Goal: Find specific page/section: Find specific page/section

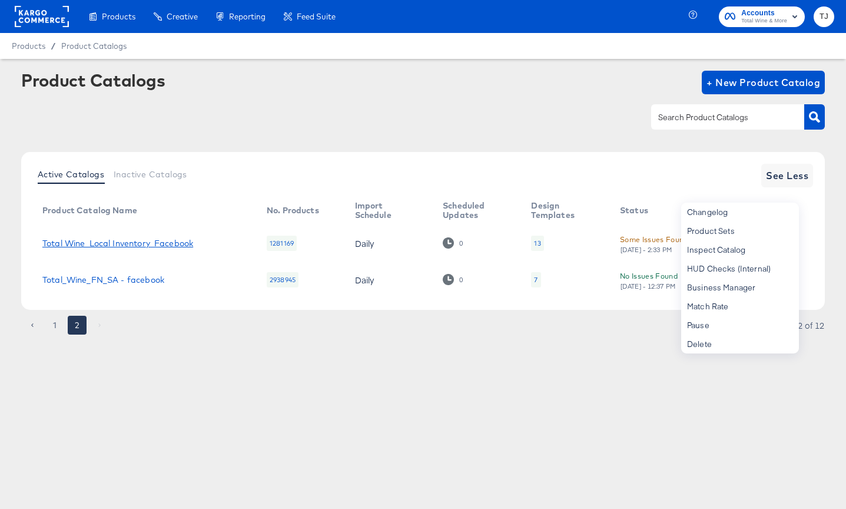
click at [128, 242] on link "Total Wine_Local Inventory_Facebook" at bounding box center [117, 243] width 151 height 9
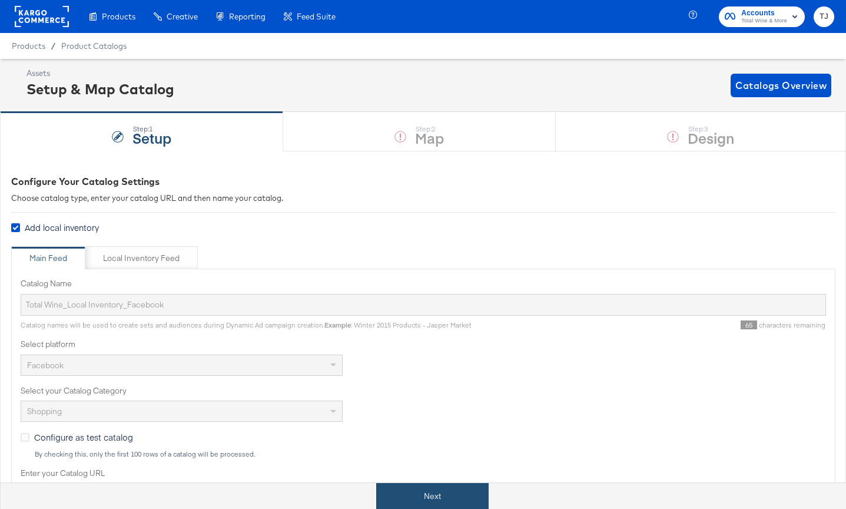
click at [426, 492] on button "Next" at bounding box center [432, 496] width 112 height 27
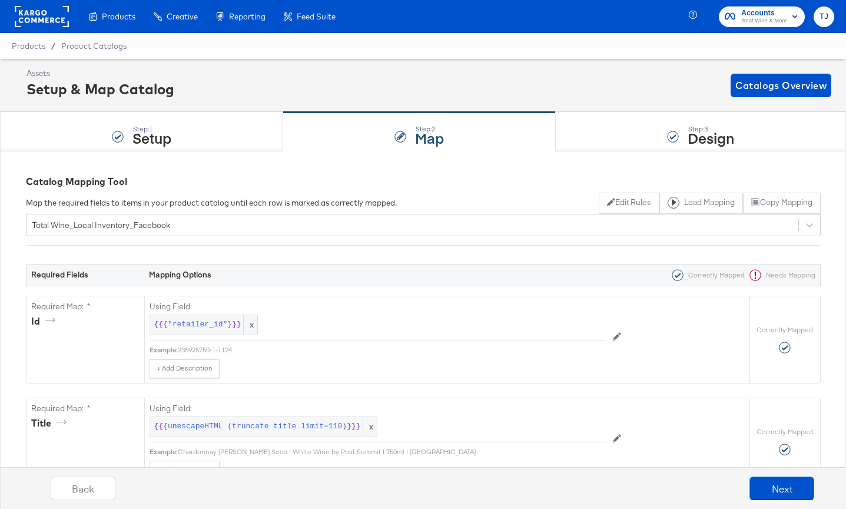
click at [48, 22] on rect at bounding box center [42, 16] width 54 height 21
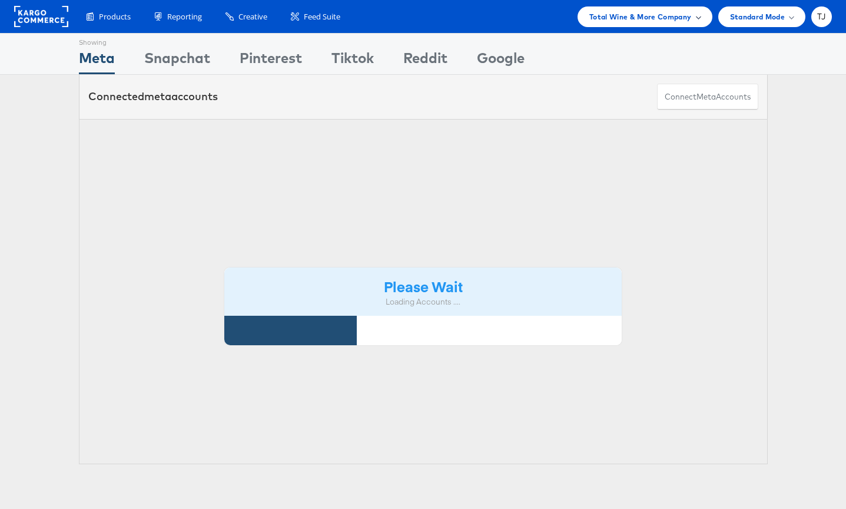
click at [694, 19] on div "Total Wine & More Company" at bounding box center [644, 17] width 111 height 12
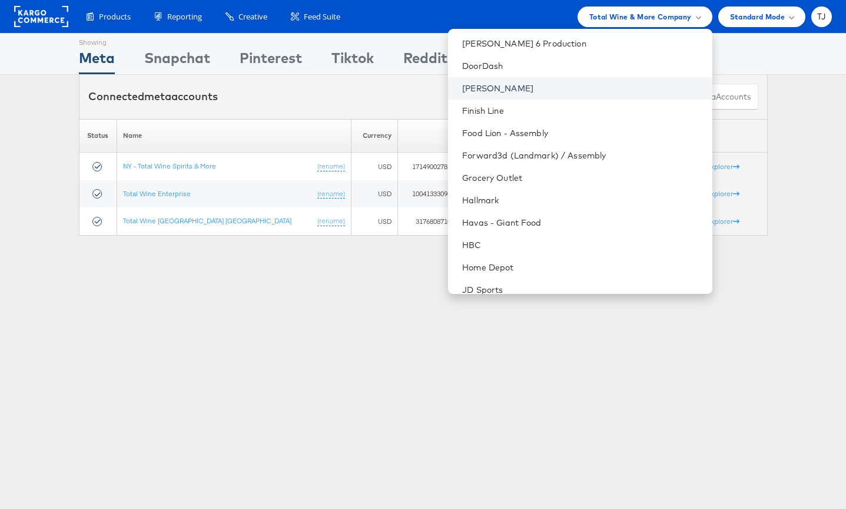
scroll to position [637, 0]
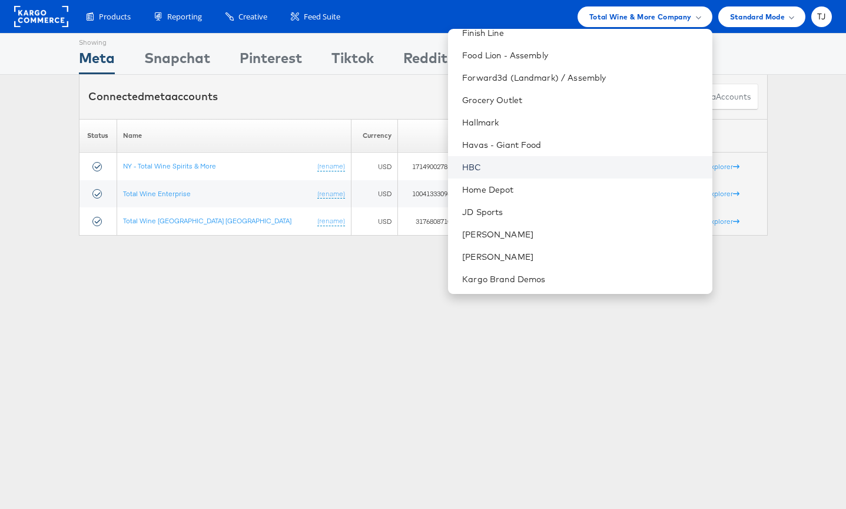
click at [581, 167] on link "HBC" at bounding box center [582, 167] width 240 height 12
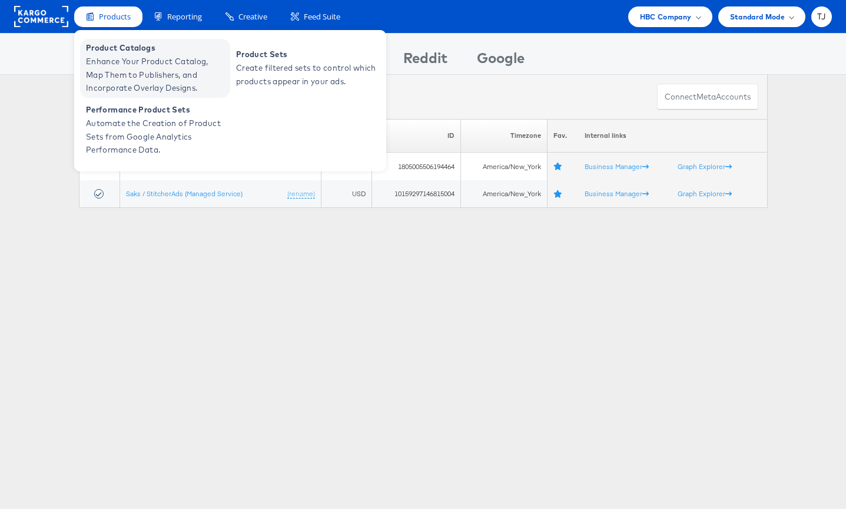
click at [106, 51] on span "Product Catalogs" at bounding box center [156, 48] width 141 height 14
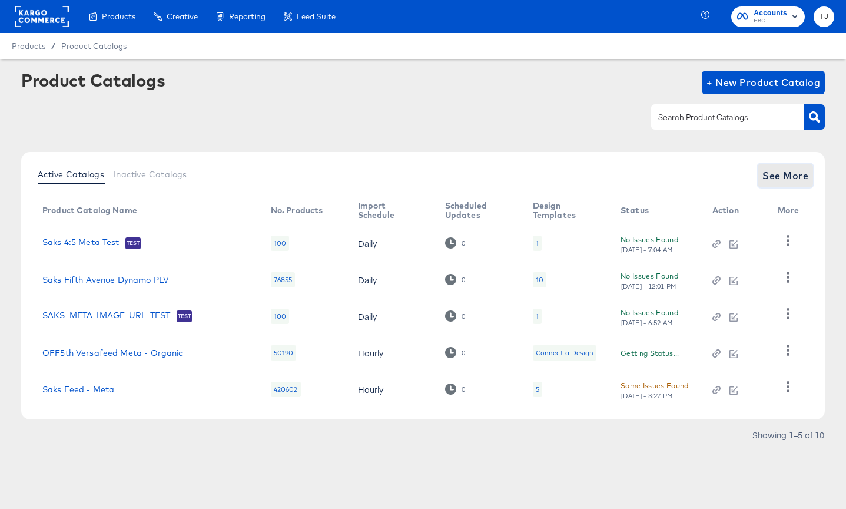
click at [786, 173] on span "See More" at bounding box center [786, 175] width 46 height 16
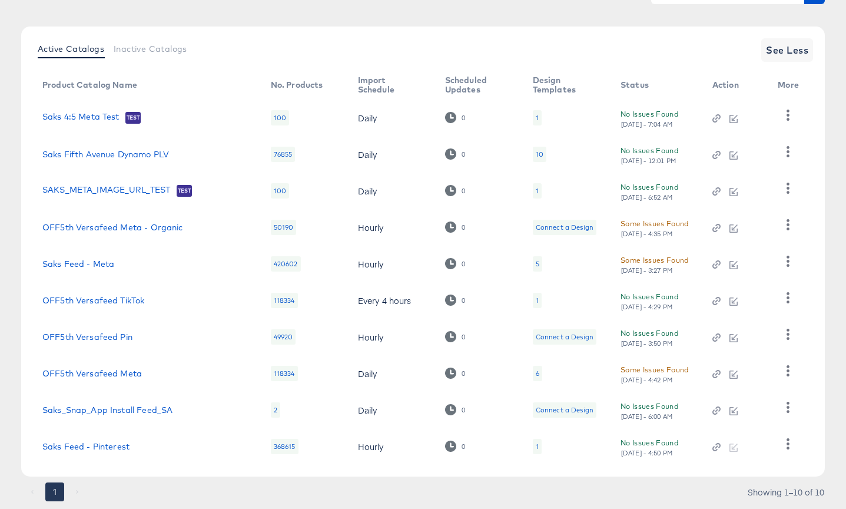
scroll to position [159, 0]
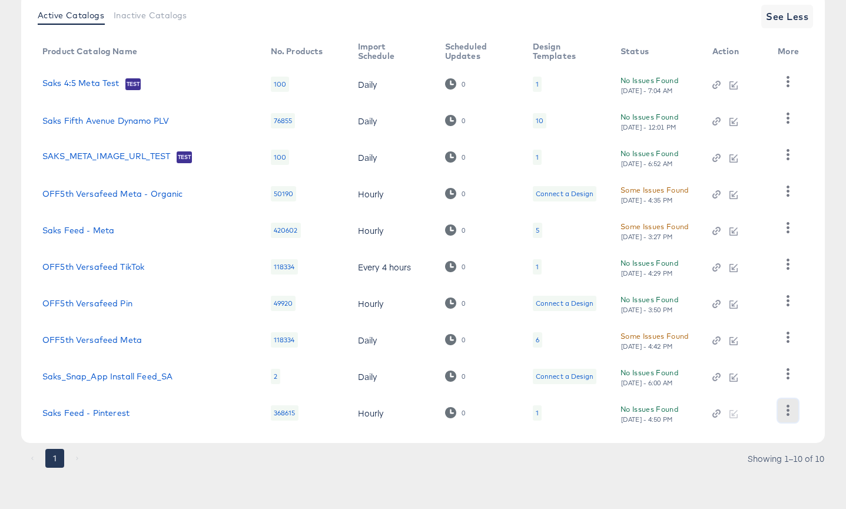
click at [789, 412] on icon "button" at bounding box center [788, 410] width 11 height 11
click at [773, 350] on div "HUD Checks (Internal)" at bounding box center [740, 351] width 118 height 19
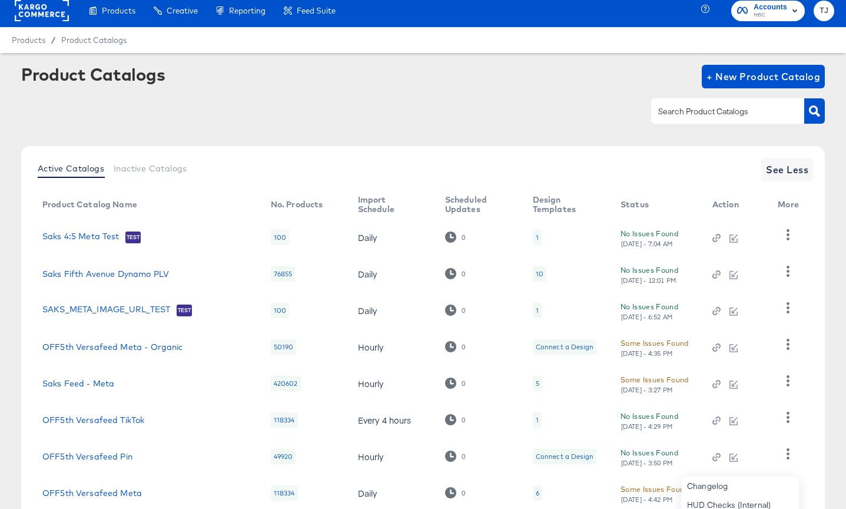
scroll to position [0, 0]
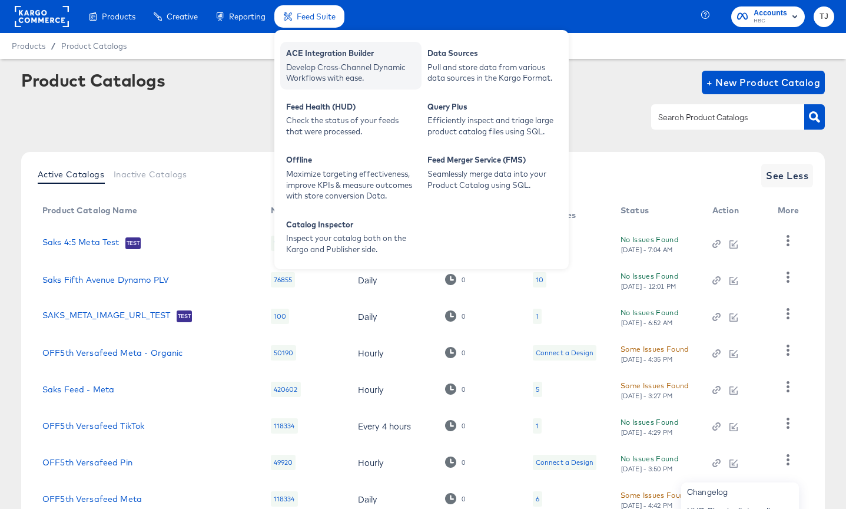
click at [309, 49] on div "ACE Integration Builder" at bounding box center [351, 55] width 130 height 14
